Goal: Find specific page/section: Find specific page/section

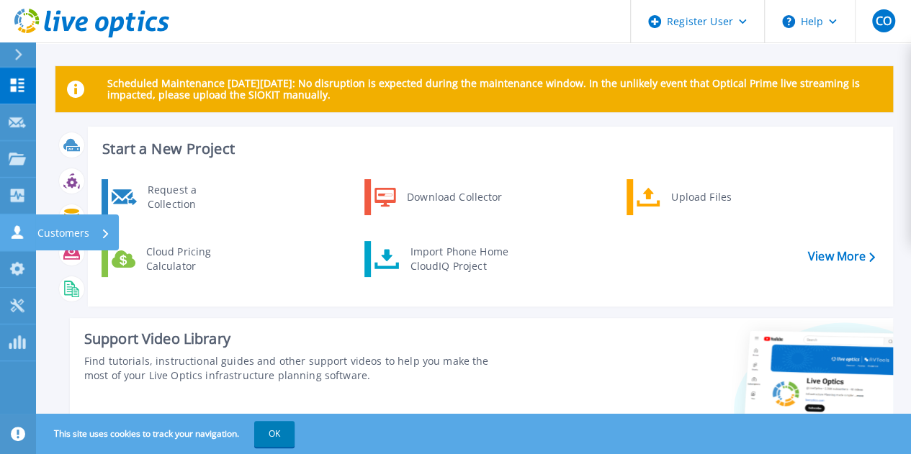
click at [17, 244] on link "Customers Customers" at bounding box center [18, 232] width 36 height 37
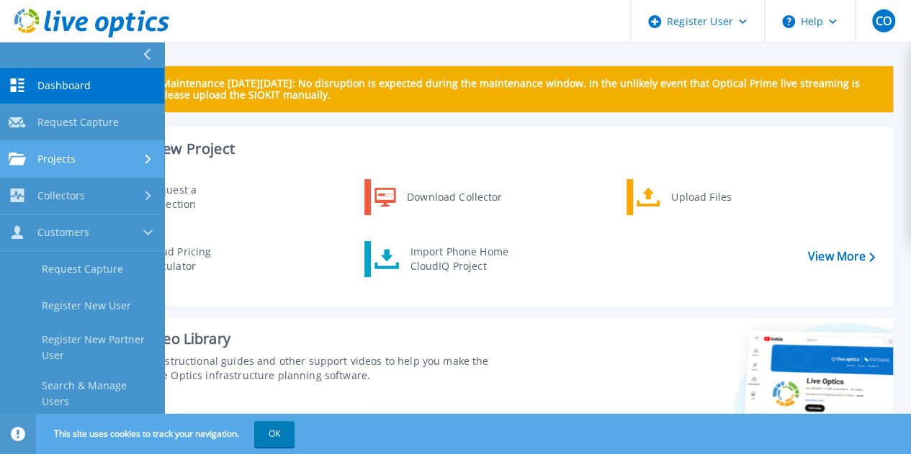
click at [29, 159] on div "Projects" at bounding box center [42, 159] width 67 height 13
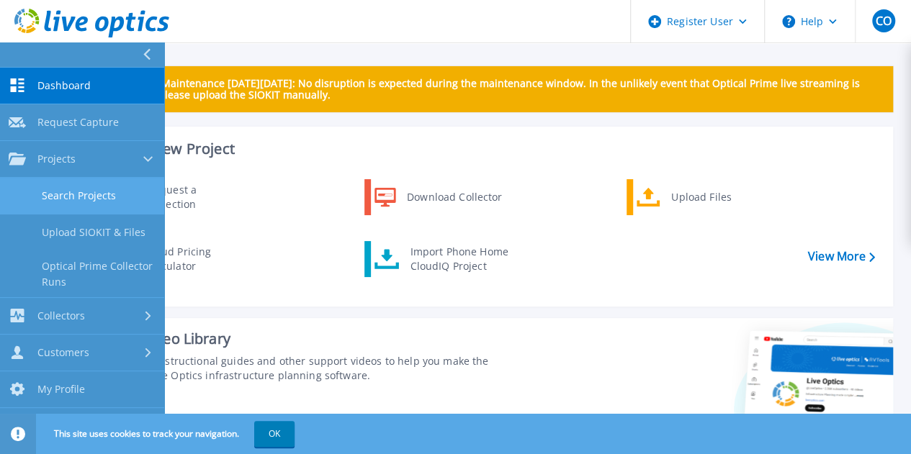
click at [58, 195] on link "Search Projects" at bounding box center [82, 196] width 164 height 37
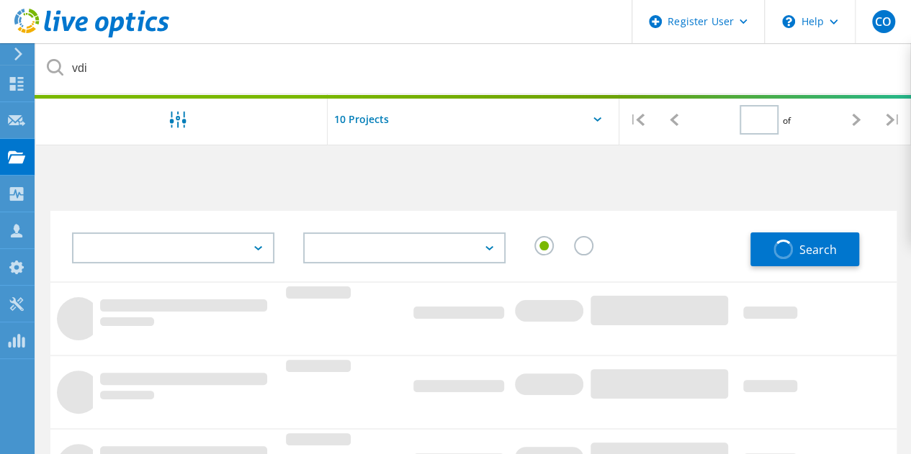
type input "1"
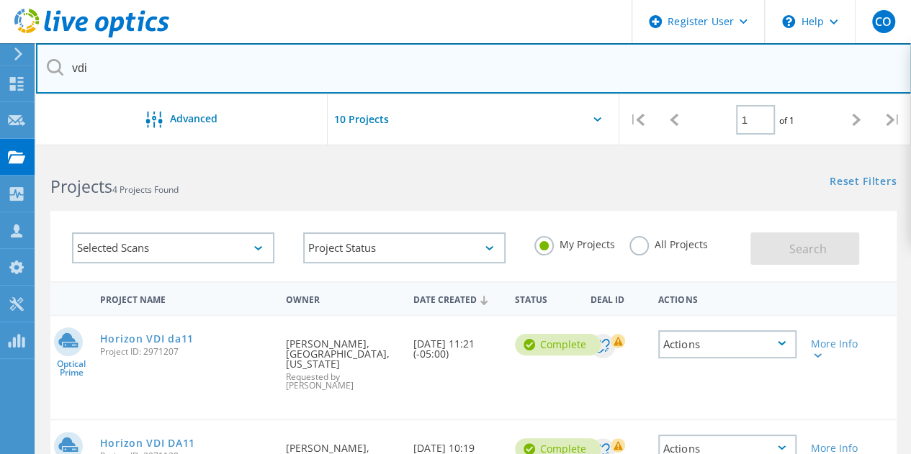
drag, startPoint x: 181, startPoint y: 64, endPoint x: 0, endPoint y: -10, distance: 196.0
click at [0, 0] on html "Register User \n Help Explore Helpful Articles Contact Support CO Dell User Col…" at bounding box center [455, 370] width 911 height 741
type input "dallas"
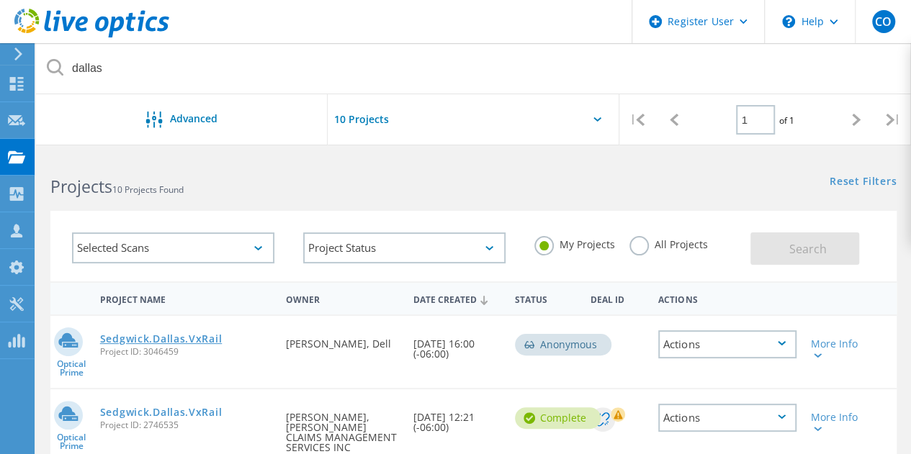
click at [127, 334] on link "Sedgwick.Dallas.VxRail" at bounding box center [161, 339] width 122 height 10
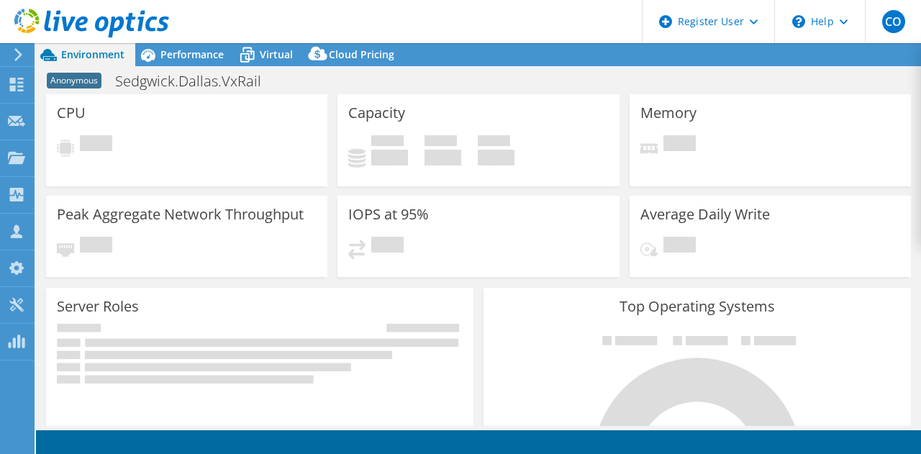
select select "USD"
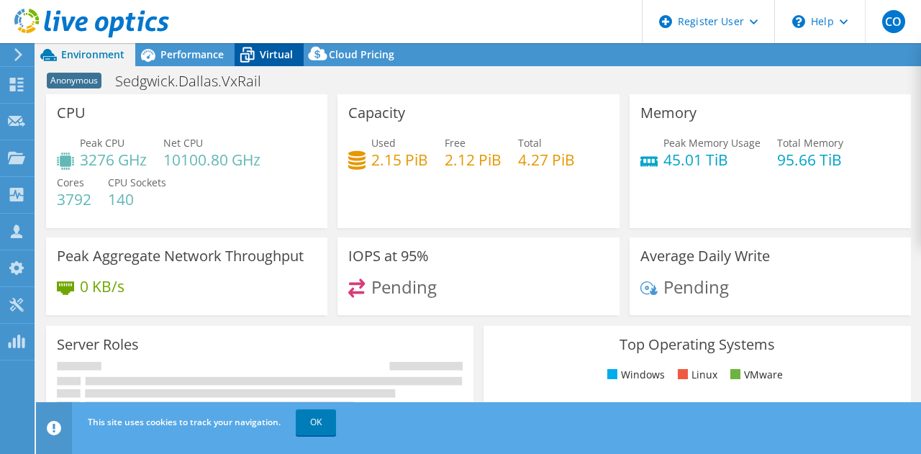
click at [265, 51] on span "Virtual" at bounding box center [276, 55] width 33 height 14
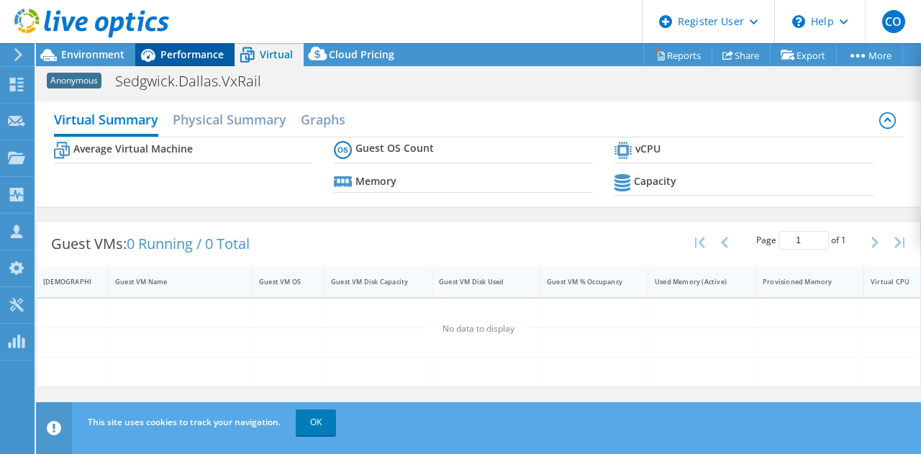
click at [180, 55] on span "Performance" at bounding box center [192, 55] width 63 height 14
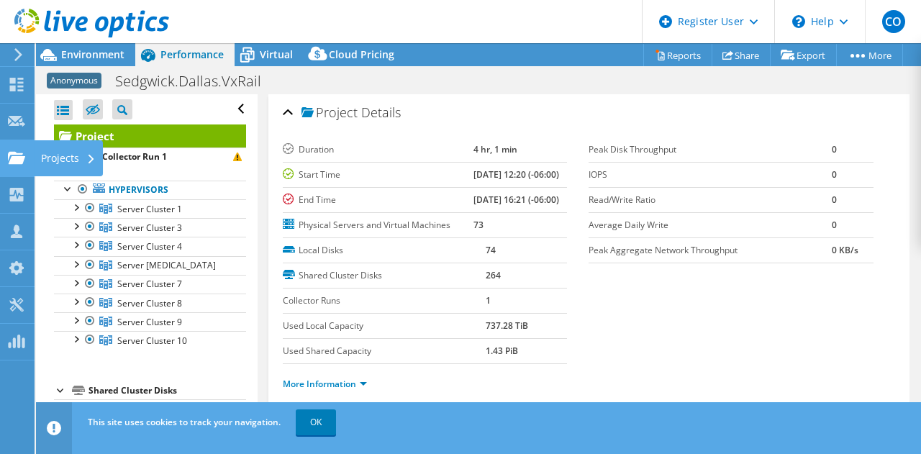
click at [14, 158] on use at bounding box center [16, 157] width 17 height 12
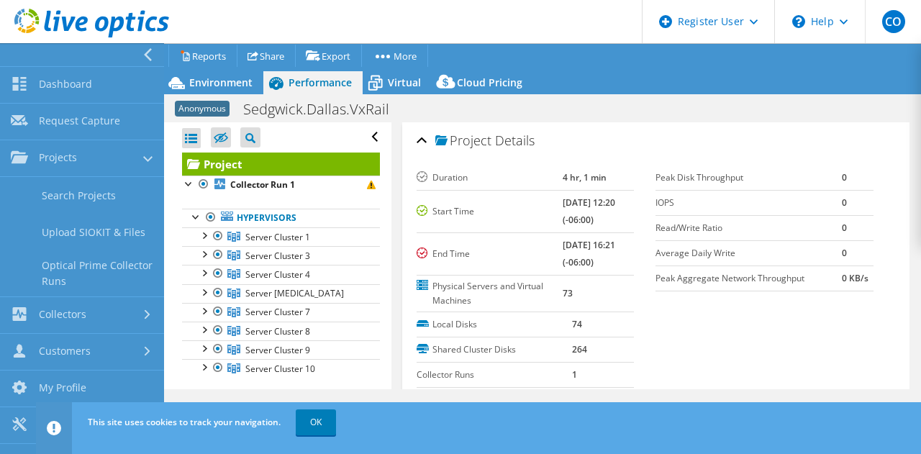
click at [140, 60] on div at bounding box center [78, 54] width 164 height 23
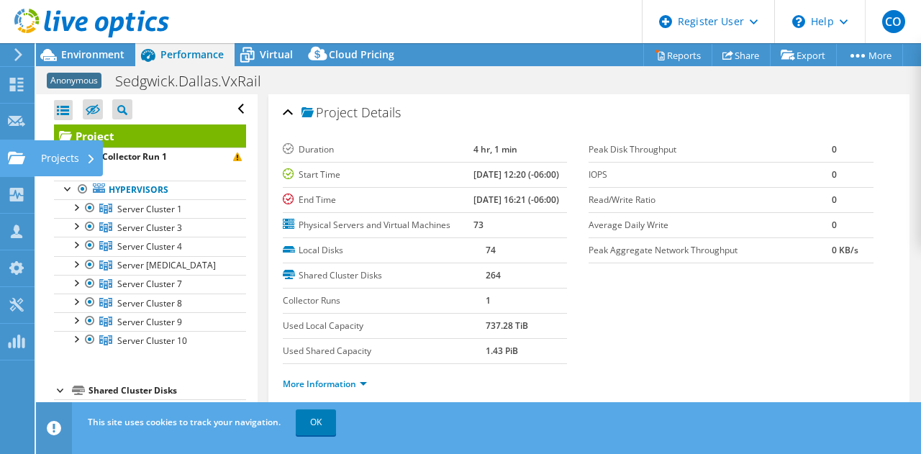
click at [18, 155] on icon at bounding box center [16, 158] width 17 height 14
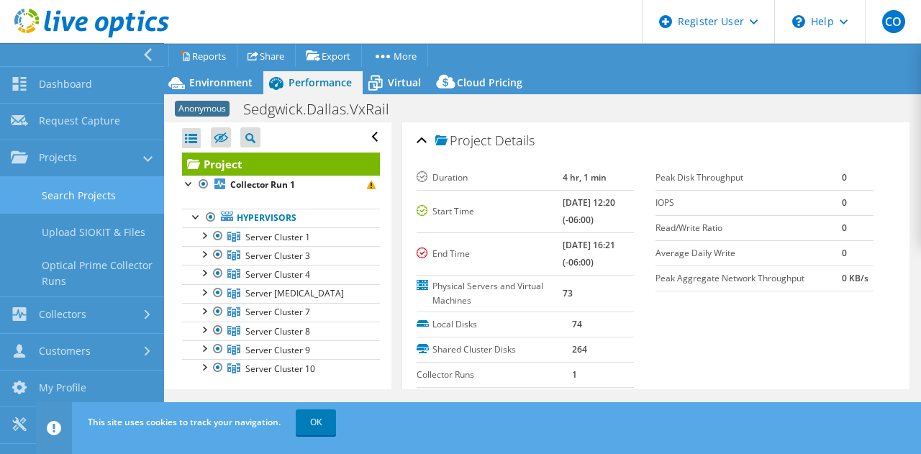
click at [94, 194] on link "Search Projects" at bounding box center [82, 195] width 164 height 37
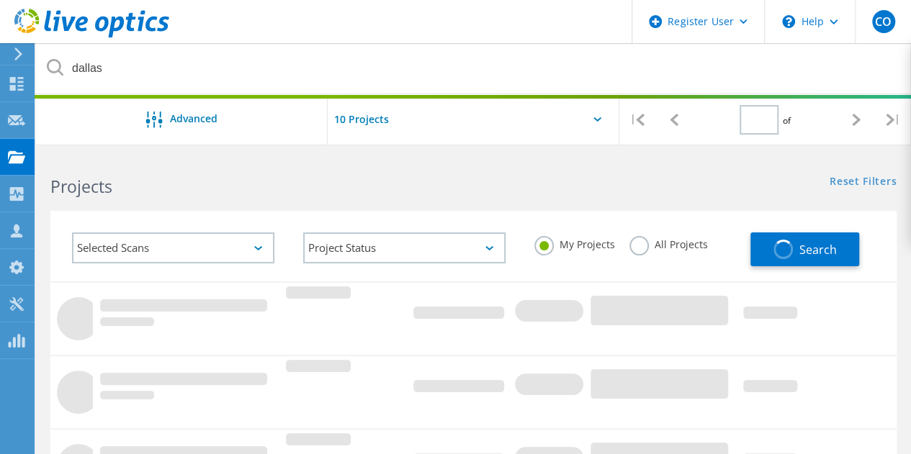
type input "1"
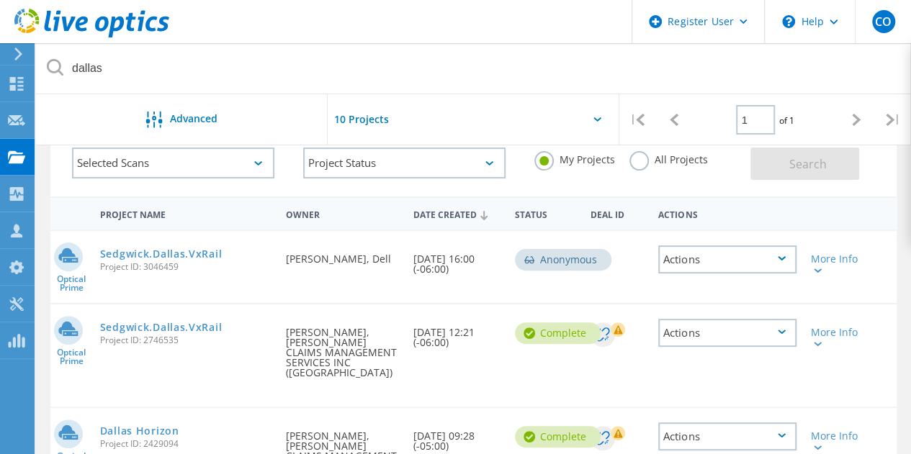
scroll to position [138, 0]
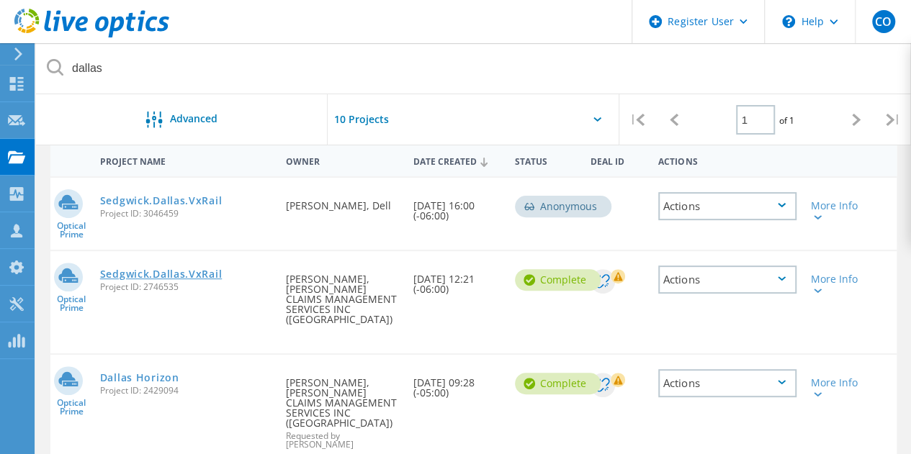
click at [193, 269] on link "Sedgwick.Dallas.VxRail" at bounding box center [161, 274] width 122 height 10
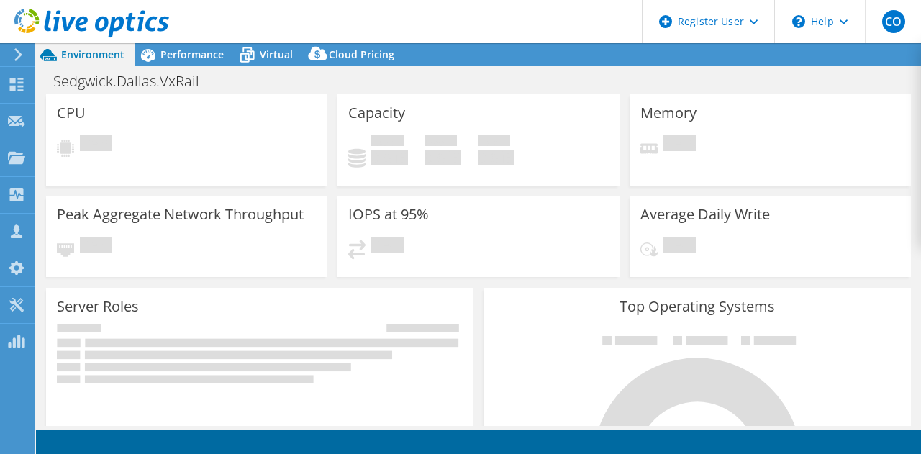
select select "USD"
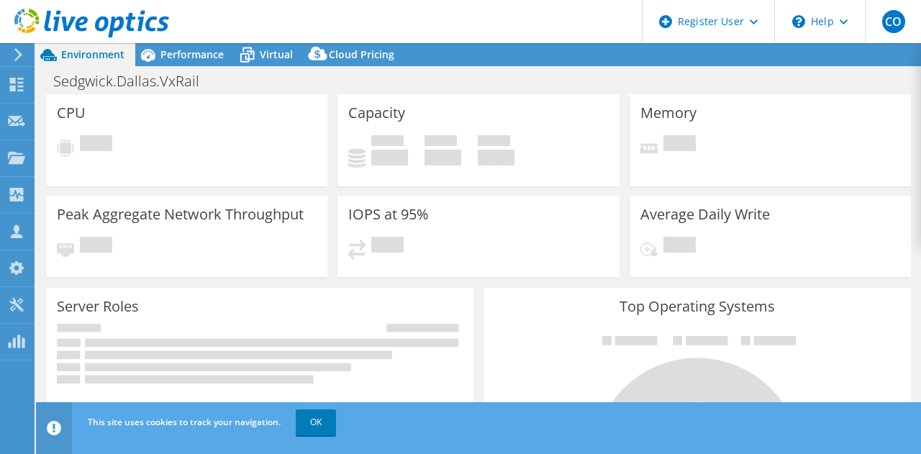
select select "USEast"
click at [274, 54] on span "Virtual" at bounding box center [276, 55] width 33 height 14
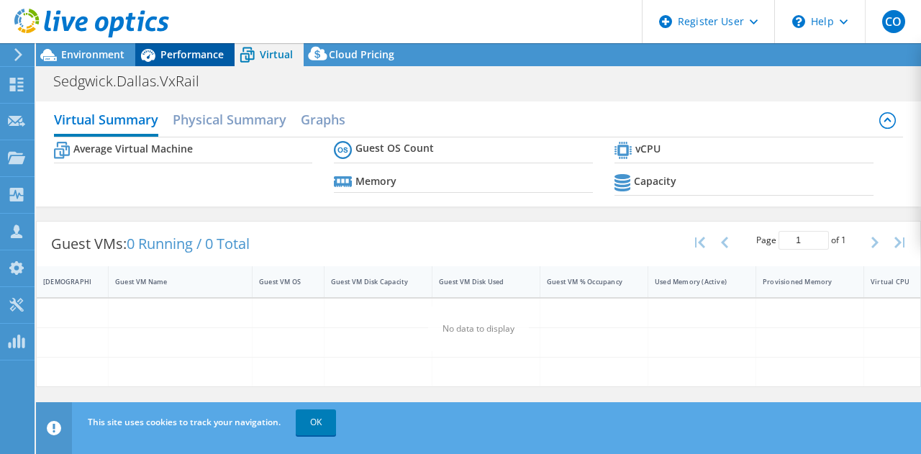
click at [217, 53] on span "Performance" at bounding box center [192, 55] width 63 height 14
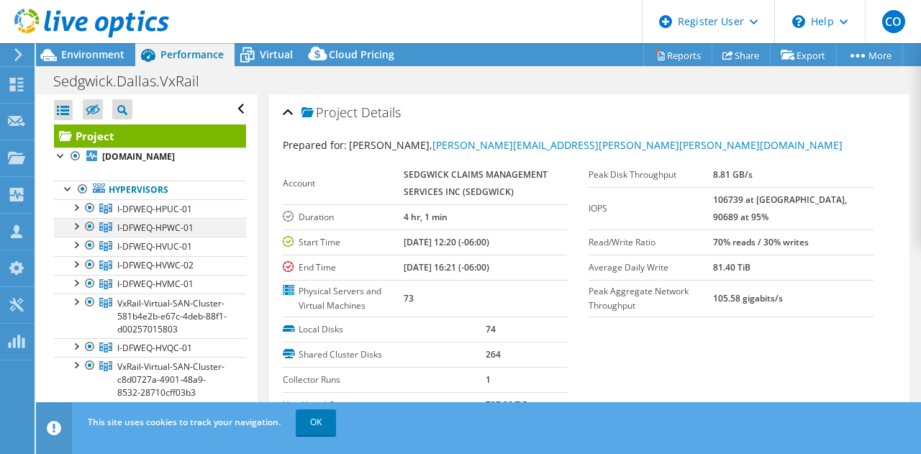
click at [75, 232] on div at bounding box center [75, 225] width 14 height 14
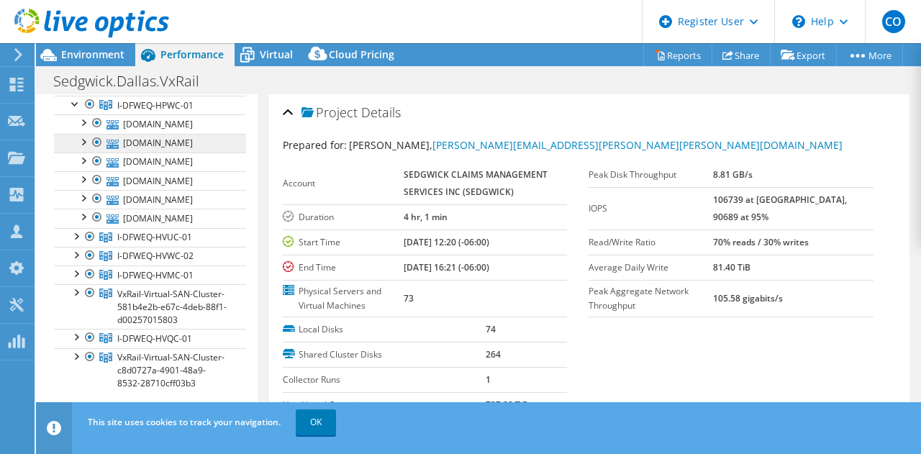
scroll to position [131, 0]
